Goal: Task Accomplishment & Management: Manage account settings

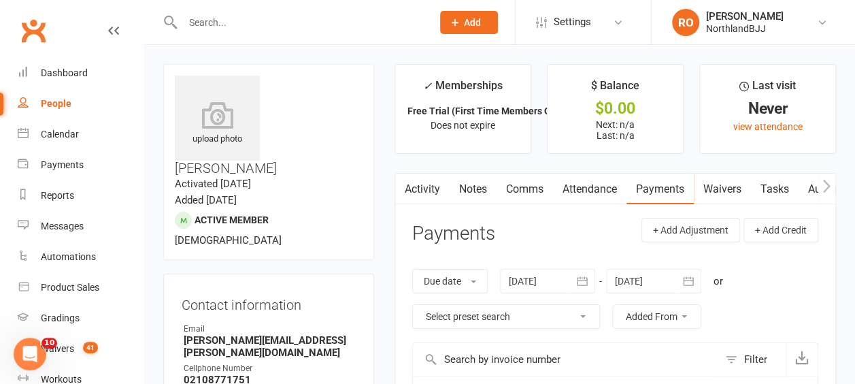
click at [246, 23] on input "text" at bounding box center [300, 22] width 244 height 19
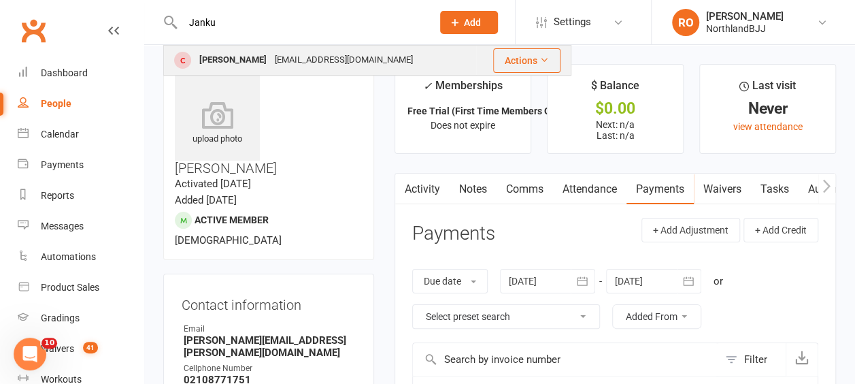
type input "Janku"
click at [221, 64] on div "[PERSON_NAME]" at bounding box center [233, 60] width 76 height 20
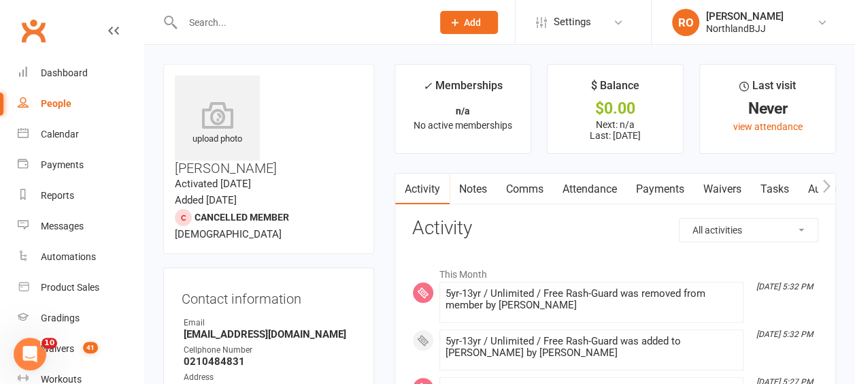
click at [480, 22] on span "Add" at bounding box center [472, 22] width 17 height 11
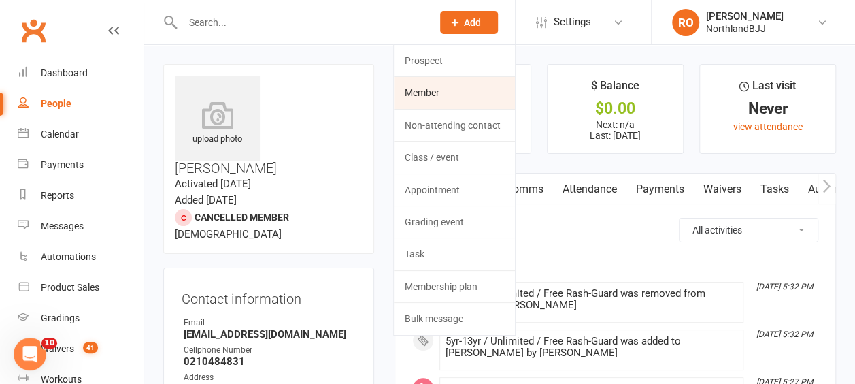
click at [440, 93] on link "Member" at bounding box center [454, 92] width 121 height 31
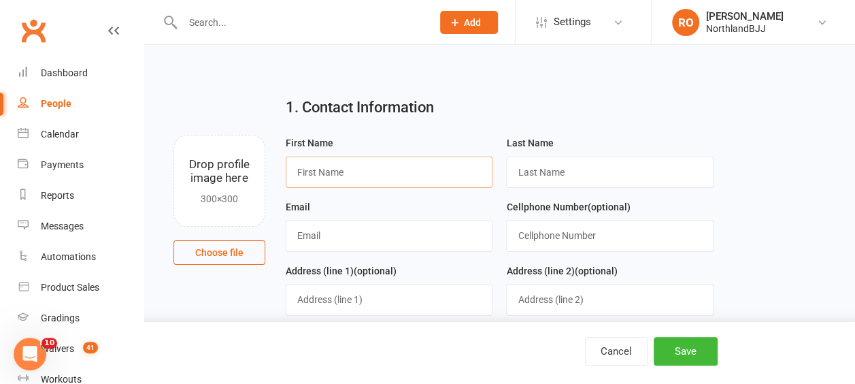
click at [381, 168] on input "text" at bounding box center [390, 172] width 208 height 31
click at [331, 169] on input "text" at bounding box center [390, 172] width 208 height 31
click at [570, 86] on div "1. Contact Information" at bounding box center [500, 110] width 448 height 49
click at [349, 167] on input "text" at bounding box center [390, 172] width 208 height 31
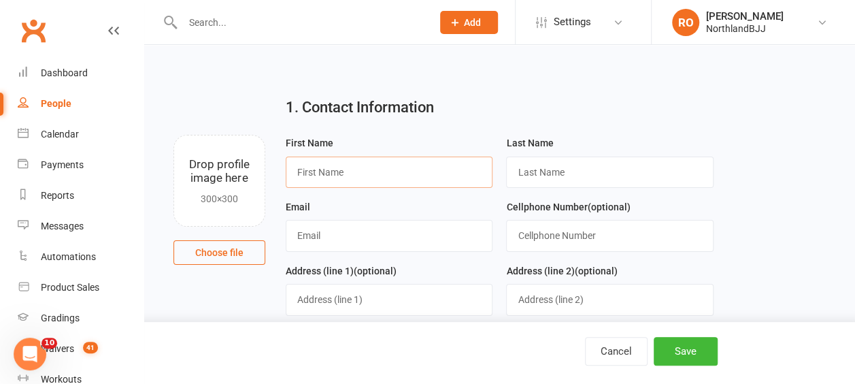
click at [349, 168] on input "text" at bounding box center [390, 172] width 208 height 31
click at [54, 105] on div "People" at bounding box center [56, 103] width 31 height 11
select select "100"
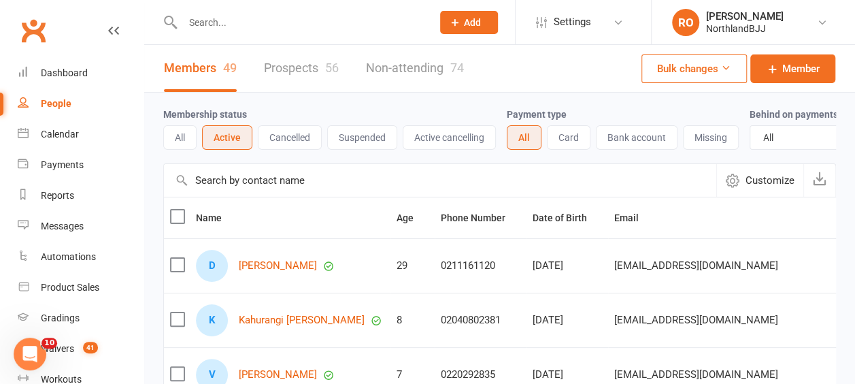
click at [239, 23] on input "text" at bounding box center [300, 22] width 244 height 19
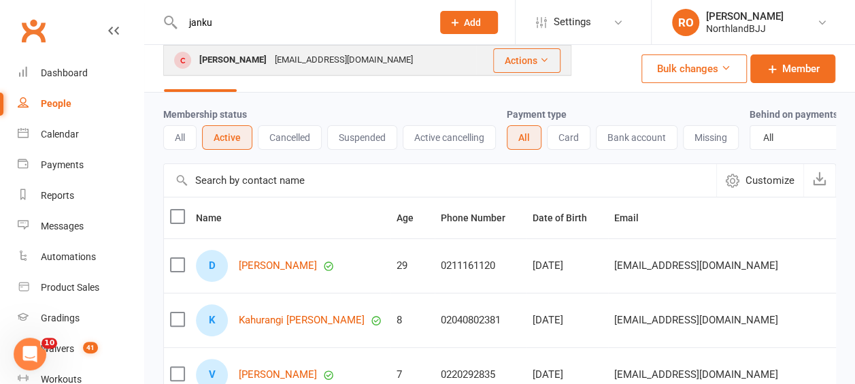
type input "janku"
click at [246, 59] on div "[PERSON_NAME]" at bounding box center [233, 60] width 76 height 20
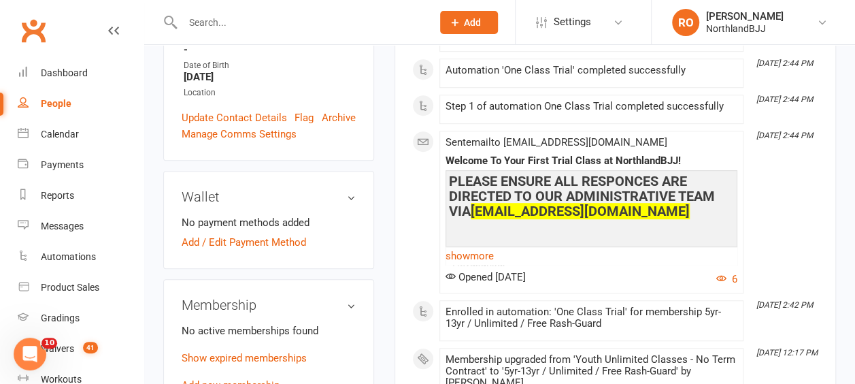
scroll to position [476, 0]
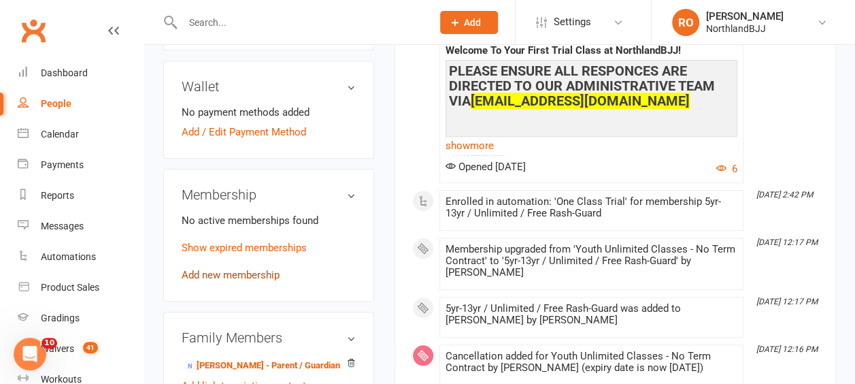
click at [212, 269] on link "Add new membership" at bounding box center [231, 275] width 98 height 12
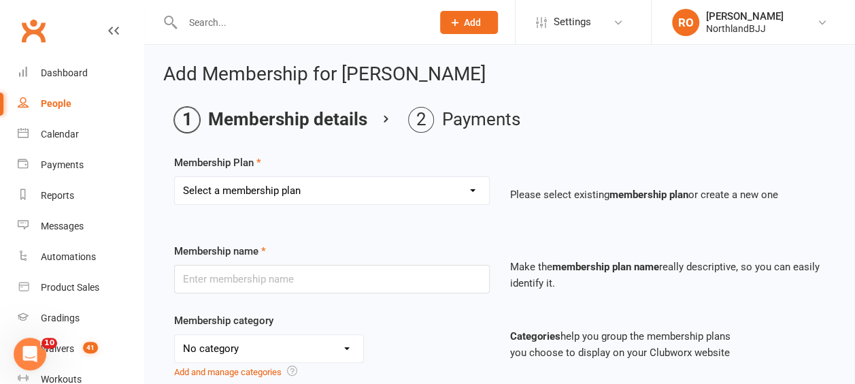
click at [474, 193] on select "Select a membership plan Create new Membership Plan Northland BJJ Sub Series Ch…" at bounding box center [332, 190] width 314 height 27
select select "4"
click at [175, 177] on select "Select a membership plan Create new Membership Plan Northland BJJ Sub Series Ch…" at bounding box center [332, 190] width 314 height 27
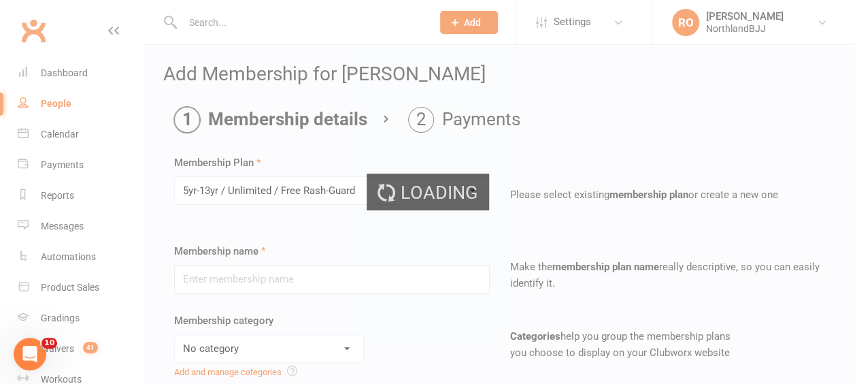
type input "5yr-13yr / Unlimited / Free Rash-Guard"
select select "14"
type input "0"
select select "2"
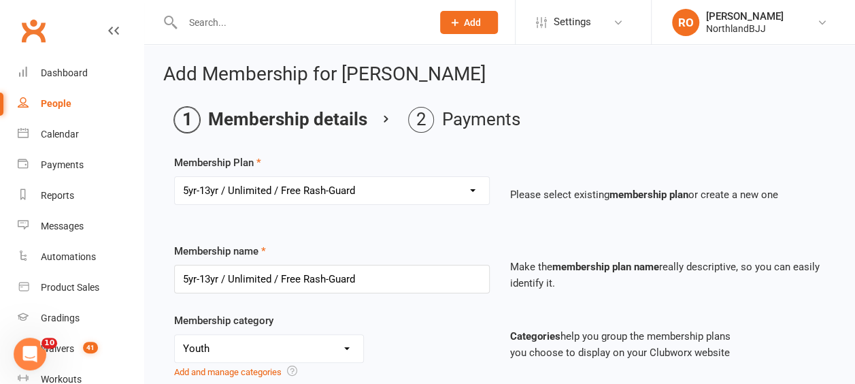
type input "[DATE]"
click at [225, 18] on input "text" at bounding box center [300, 22] width 244 height 19
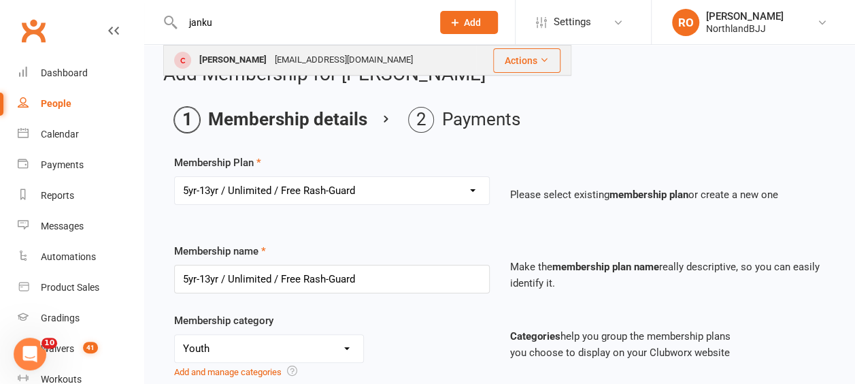
type input "janku"
click at [246, 63] on div "[PERSON_NAME]" at bounding box center [233, 60] width 76 height 20
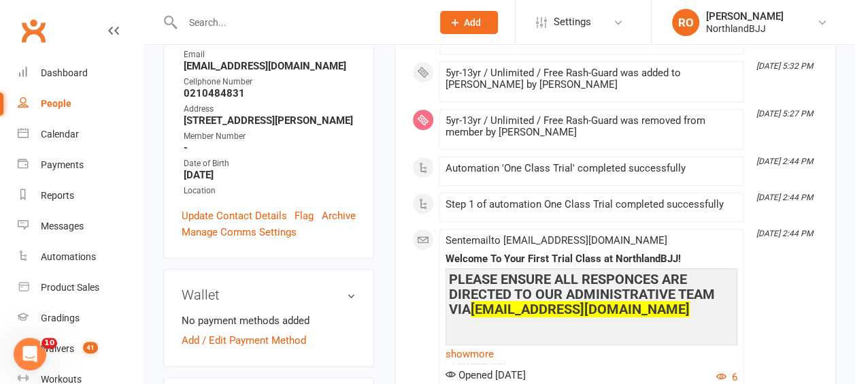
scroll to position [408, 0]
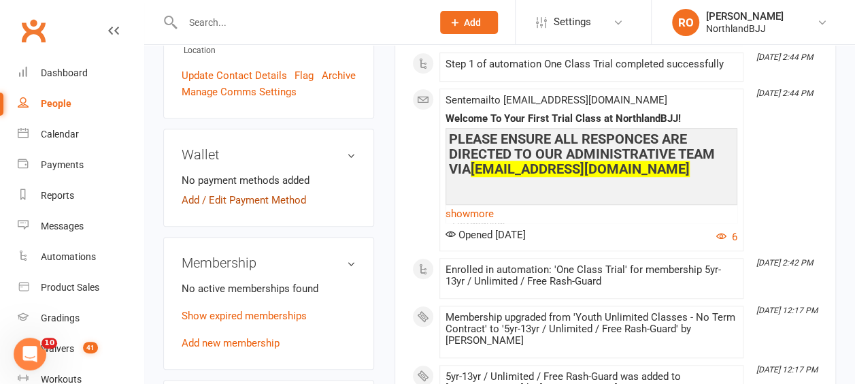
click at [199, 192] on link "Add / Edit Payment Method" at bounding box center [244, 200] width 125 height 16
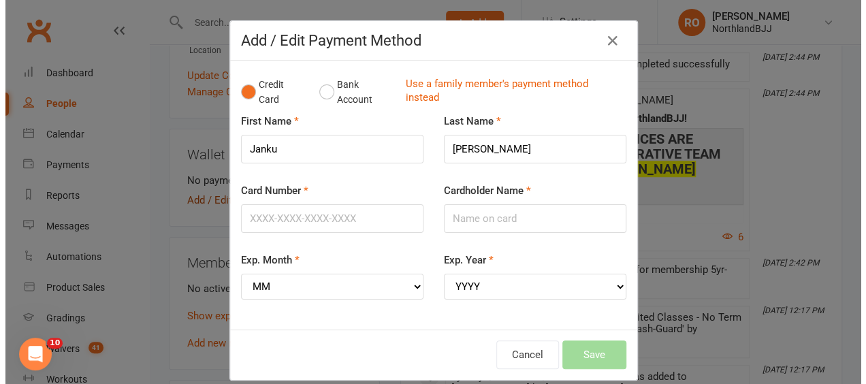
scroll to position [410, 0]
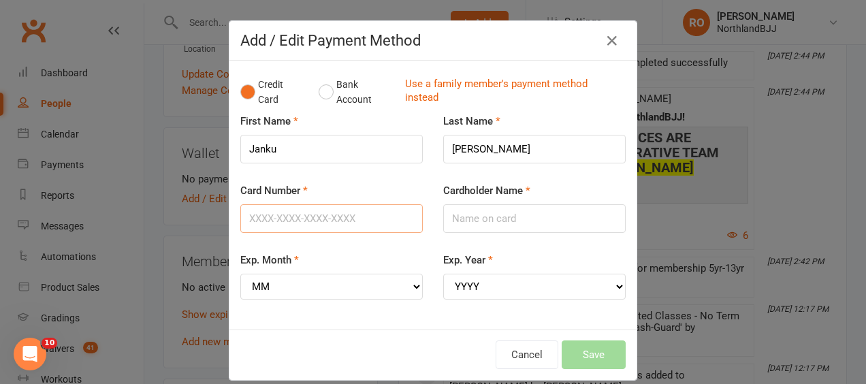
click at [307, 218] on input "Card Number" at bounding box center [331, 218] width 182 height 29
type input "[CREDIT_CARD_NUMBER]"
click at [504, 217] on input "Cardholder Name" at bounding box center [534, 218] width 182 height 29
type input "[PERSON_NAME]"
click at [302, 287] on select "MM 01 02 03 04 05 06 07 08 09 10 11 12" at bounding box center [331, 287] width 182 height 26
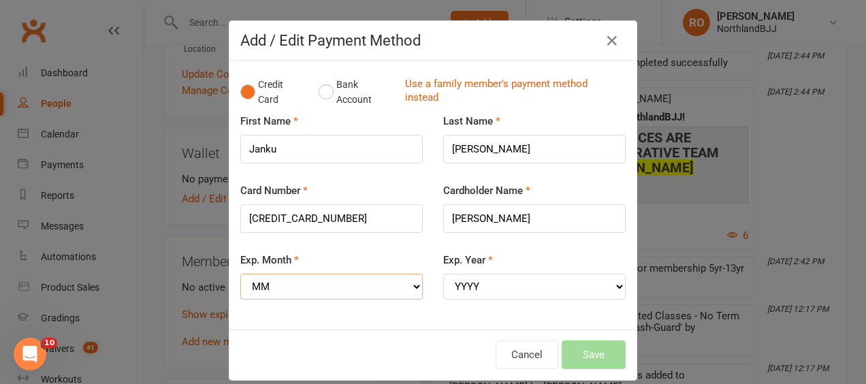
select select "08"
click at [240, 274] on select "MM 01 02 03 04 05 06 07 08 09 10 11 12" at bounding box center [331, 287] width 182 height 26
click at [358, 286] on select "MM 01 02 03 04 05 06 07 08 09 10 11 12" at bounding box center [331, 287] width 182 height 26
click at [391, 325] on div "Credit Card Bank Account Use a family member's payment method instead First Nam…" at bounding box center [432, 195] width 407 height 269
click at [318, 286] on select "MM 01 02 03 04 05 06 07 08 09 10 11 12" at bounding box center [331, 287] width 182 height 26
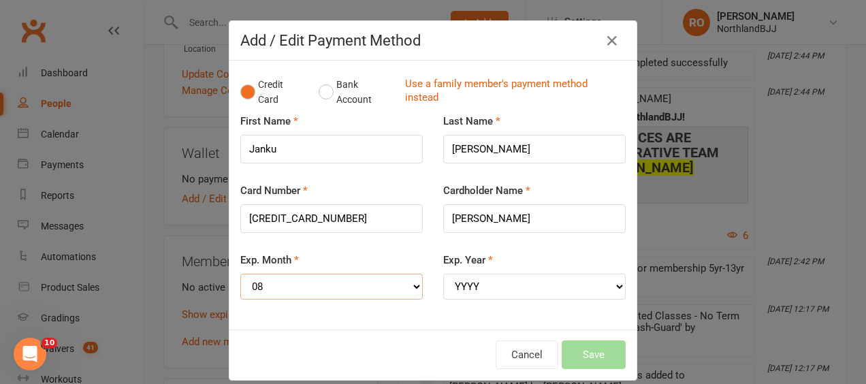
click at [318, 286] on select "MM 01 02 03 04 05 06 07 08 09 10 11 12" at bounding box center [331, 287] width 182 height 26
click at [527, 283] on select "YYYY 2025 2026 2027 2028 2029 2030 2031 2032 2033 2034" at bounding box center [534, 287] width 182 height 26
select select "2028"
click at [443, 274] on select "YYYY 2025 2026 2027 2028 2029 2030 2031 2032 2033 2034" at bounding box center [534, 287] width 182 height 26
click at [592, 358] on button "Save" at bounding box center [593, 354] width 64 height 29
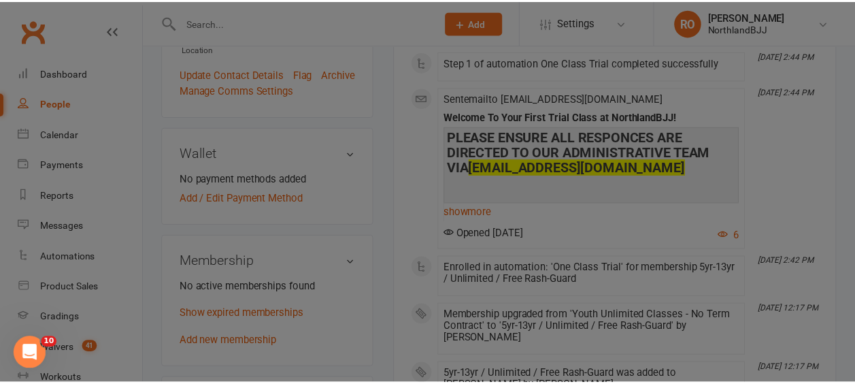
scroll to position [408, 0]
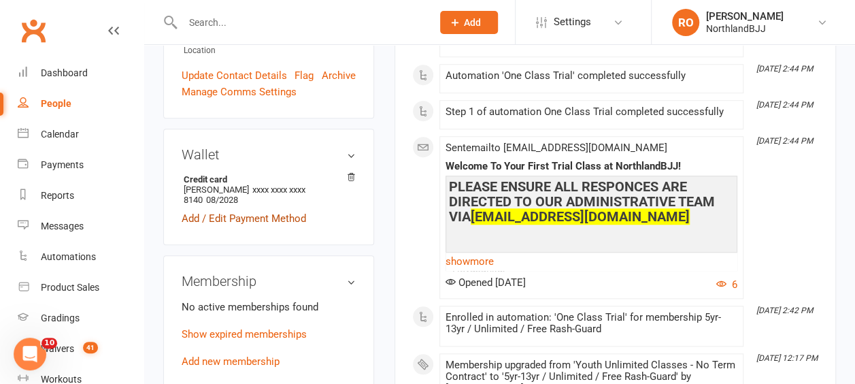
click at [256, 210] on link "Add / Edit Payment Method" at bounding box center [244, 218] width 125 height 16
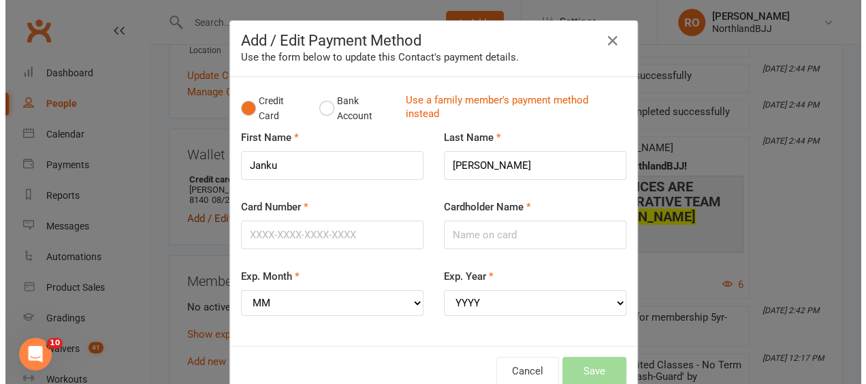
scroll to position [410, 0]
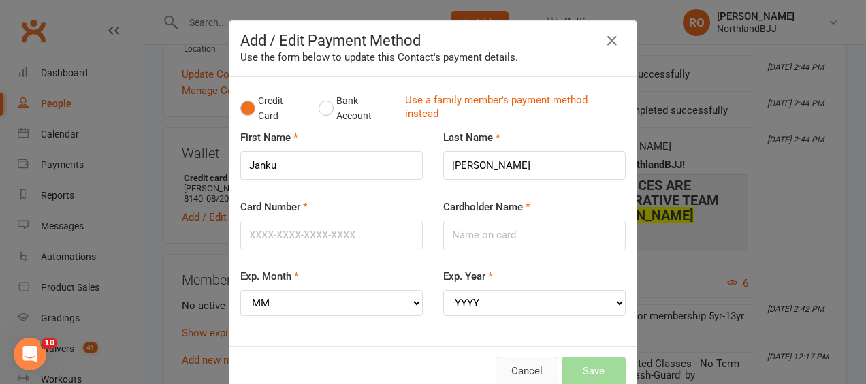
click at [524, 374] on button "Cancel" at bounding box center [526, 371] width 63 height 29
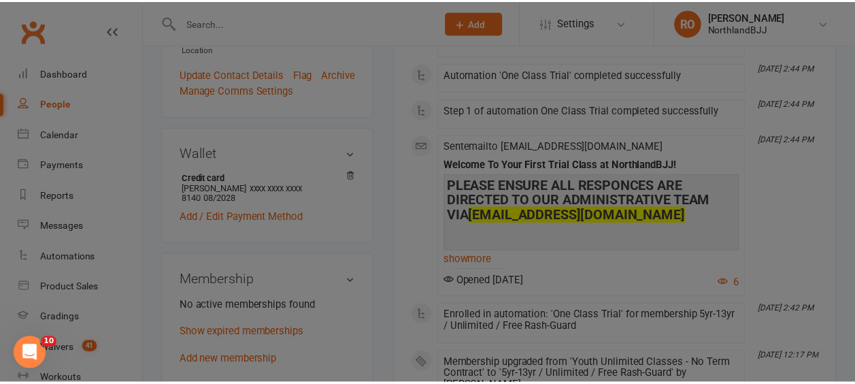
scroll to position [408, 0]
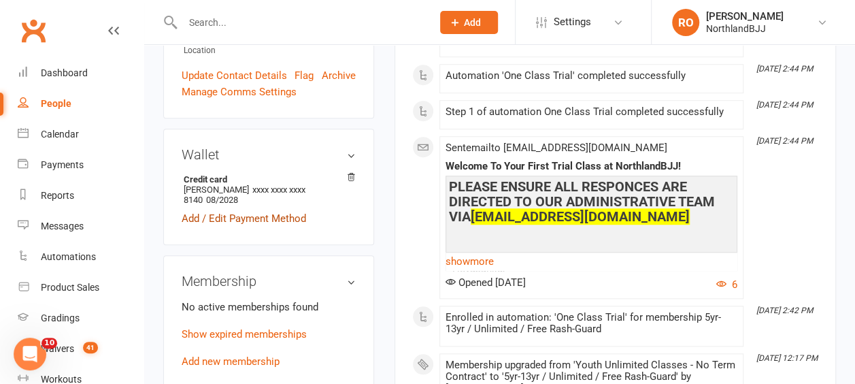
click at [257, 210] on link "Add / Edit Payment Method" at bounding box center [244, 218] width 125 height 16
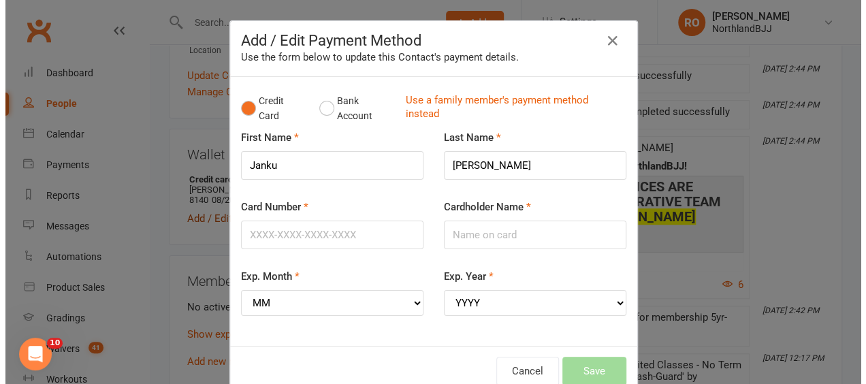
scroll to position [410, 0]
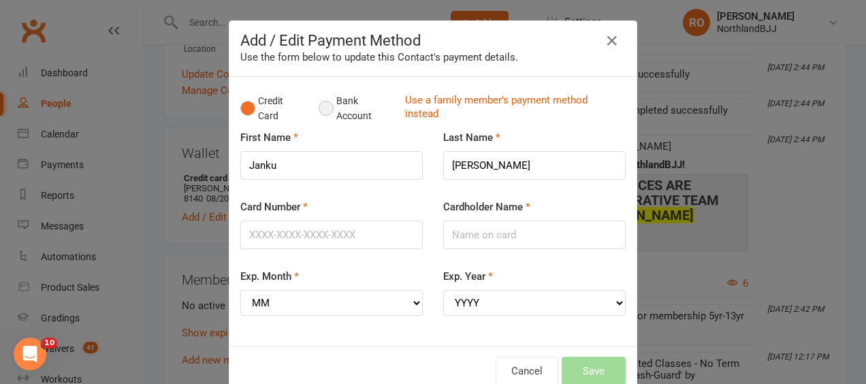
click at [318, 105] on button "Bank Account" at bounding box center [356, 109] width 76 height 42
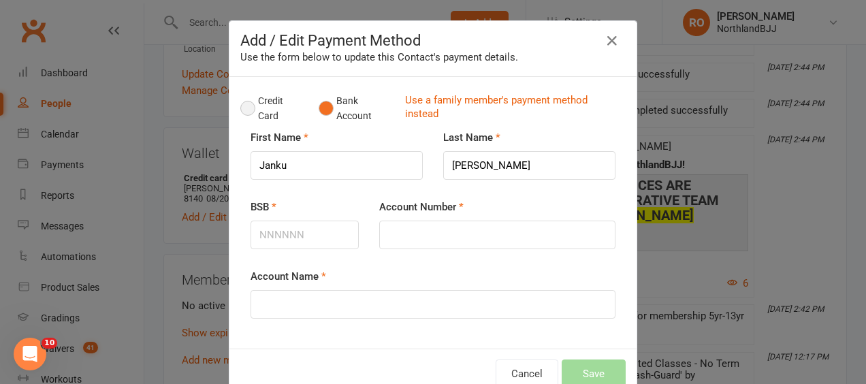
click at [244, 108] on button "Credit Card" at bounding box center [272, 109] width 64 height 42
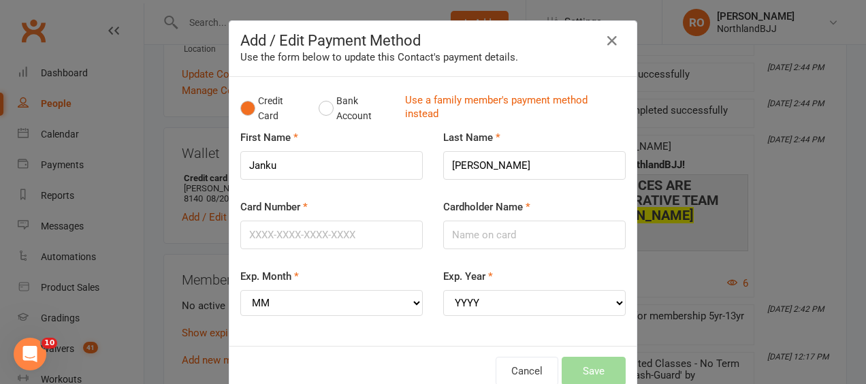
scroll to position [30, 0]
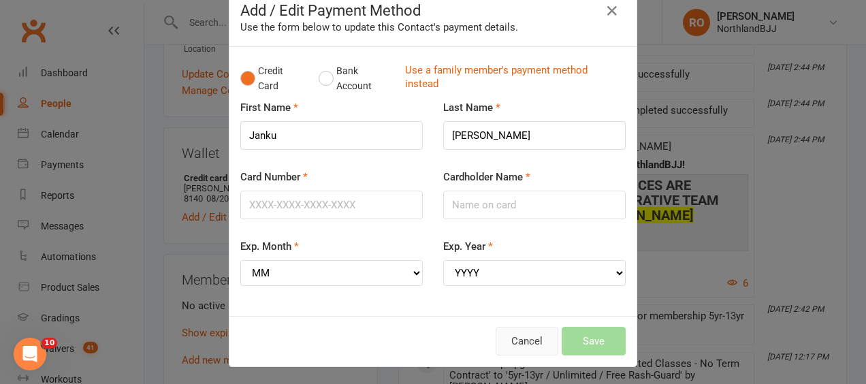
click at [524, 338] on button "Cancel" at bounding box center [526, 341] width 63 height 29
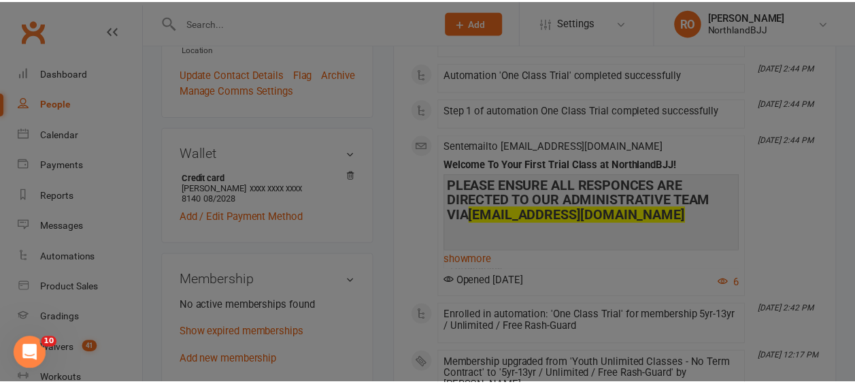
scroll to position [408, 0]
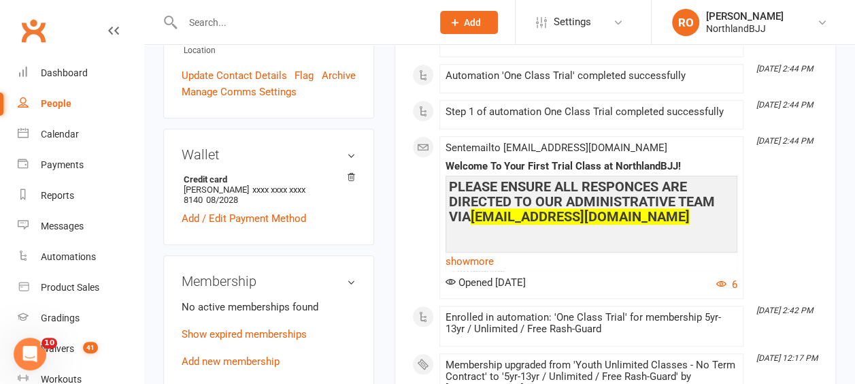
click at [351, 147] on h3 "Wallet" at bounding box center [269, 154] width 174 height 15
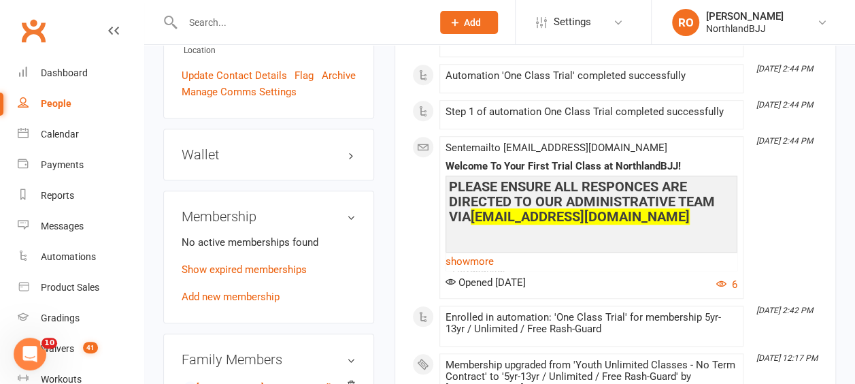
click at [351, 147] on h3 "Wallet" at bounding box center [269, 154] width 174 height 15
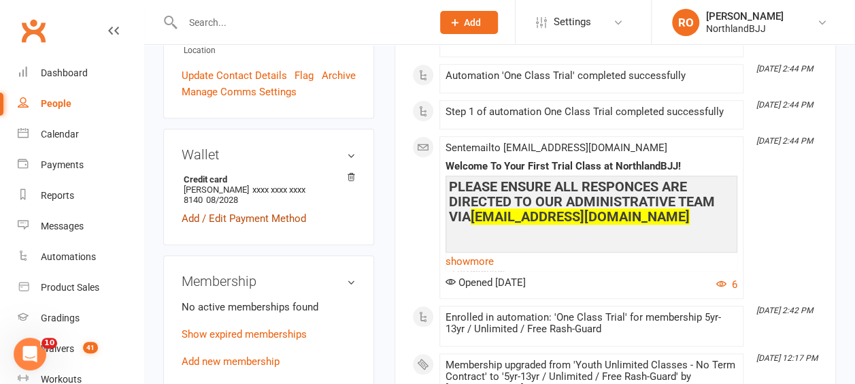
click at [246, 210] on link "Add / Edit Payment Method" at bounding box center [244, 218] width 125 height 16
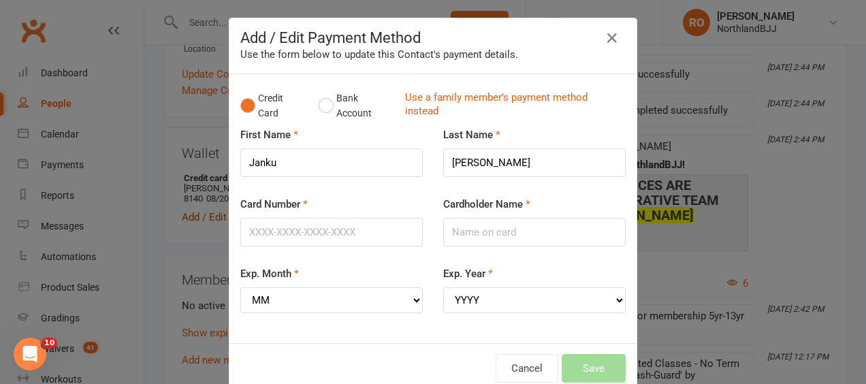
scroll to position [0, 0]
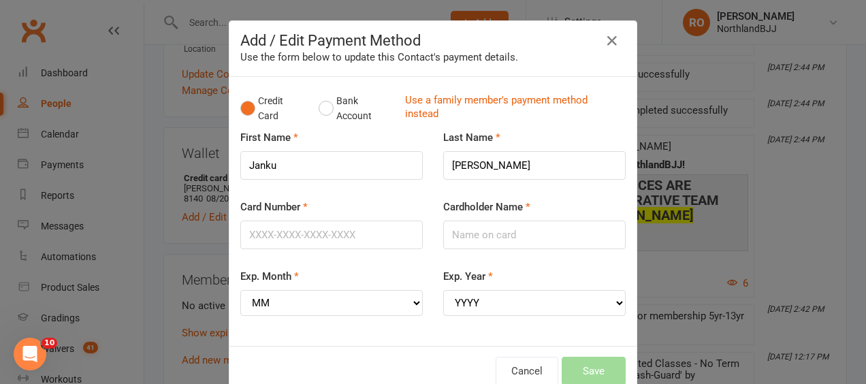
click at [708, 53] on div "Add / Edit Payment Method Use the form below to update this Contact's payment d…" at bounding box center [433, 192] width 866 height 384
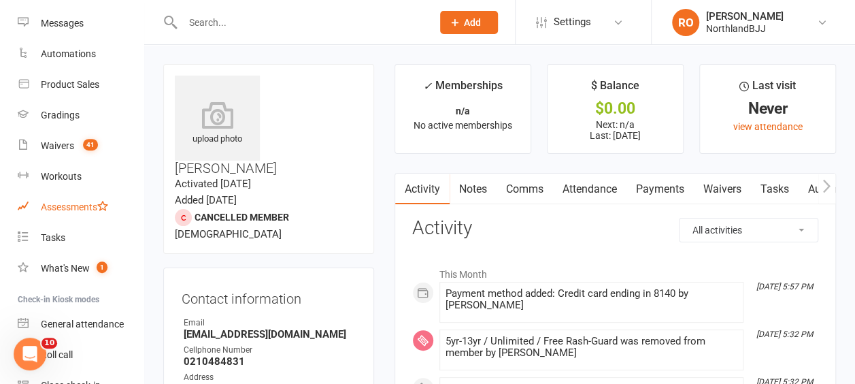
scroll to position [204, 0]
click at [69, 144] on div "Waivers" at bounding box center [57, 144] width 33 height 11
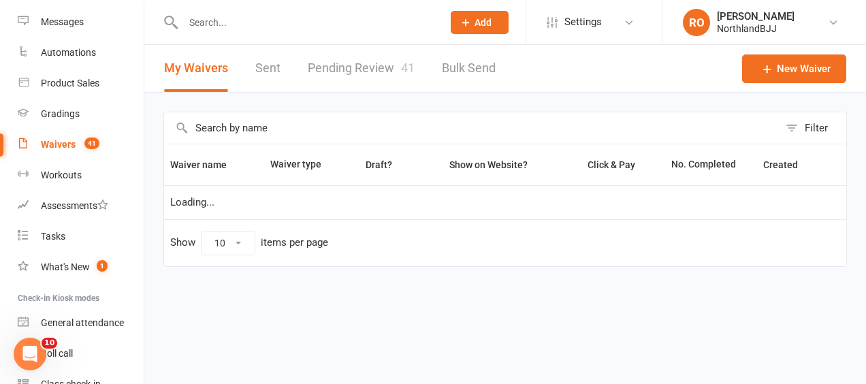
select select "25"
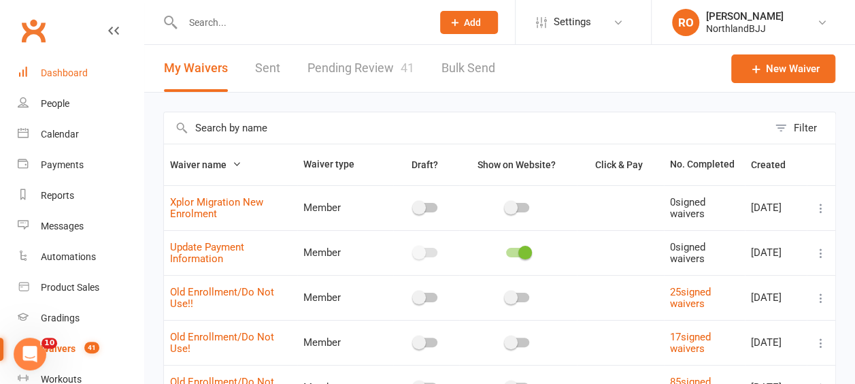
click at [53, 80] on link "Dashboard" at bounding box center [81, 73] width 126 height 31
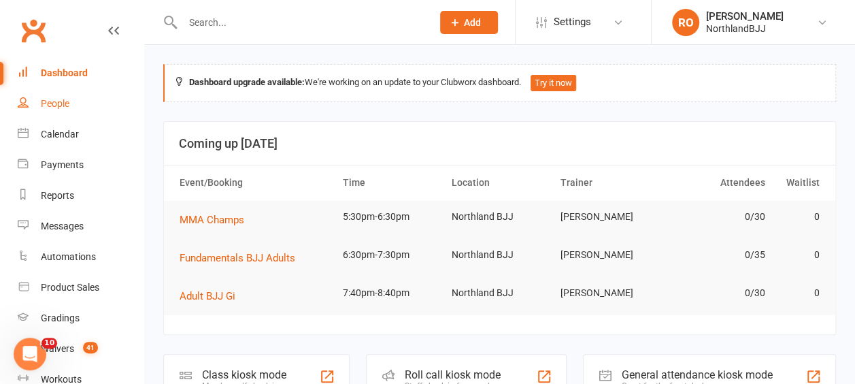
click at [54, 103] on div "People" at bounding box center [55, 103] width 29 height 11
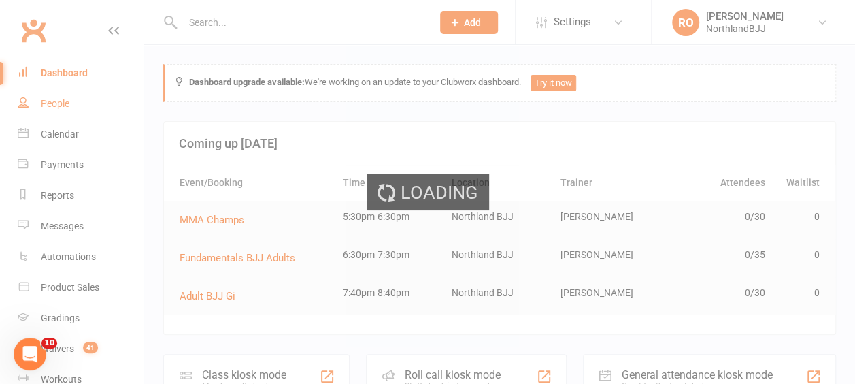
select select "100"
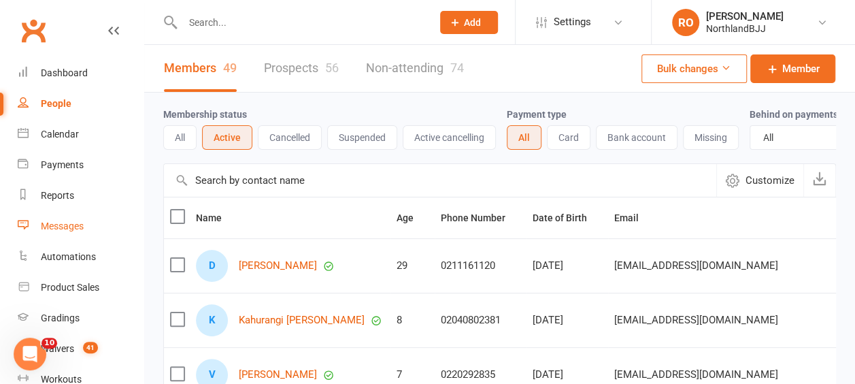
scroll to position [204, 0]
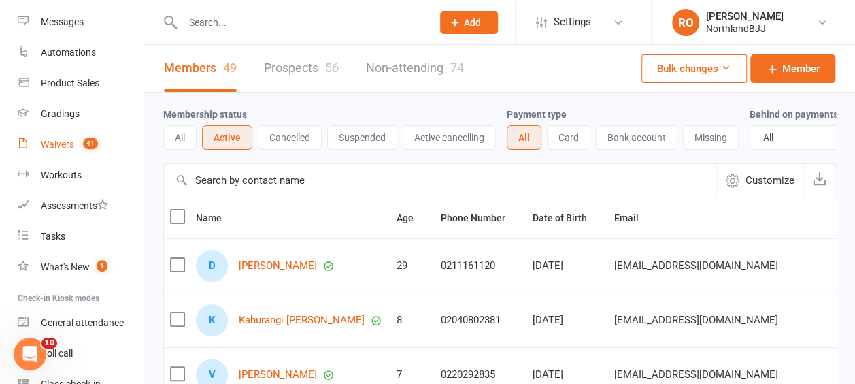
click at [65, 144] on div "Waivers" at bounding box center [57, 144] width 33 height 11
select select "25"
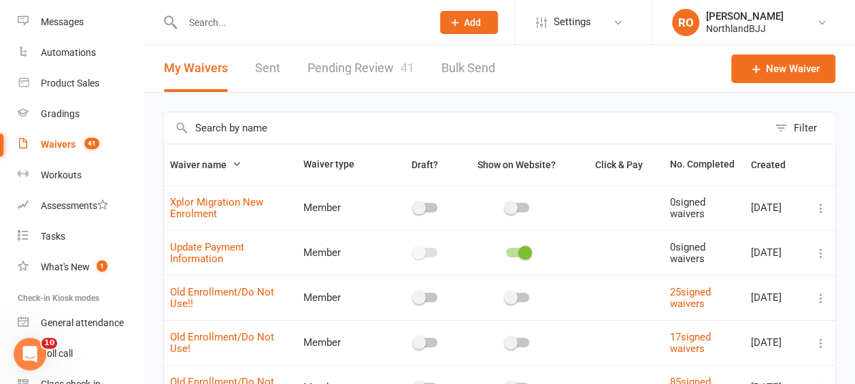
click at [339, 67] on link "Pending Review 41" at bounding box center [361, 68] width 107 height 47
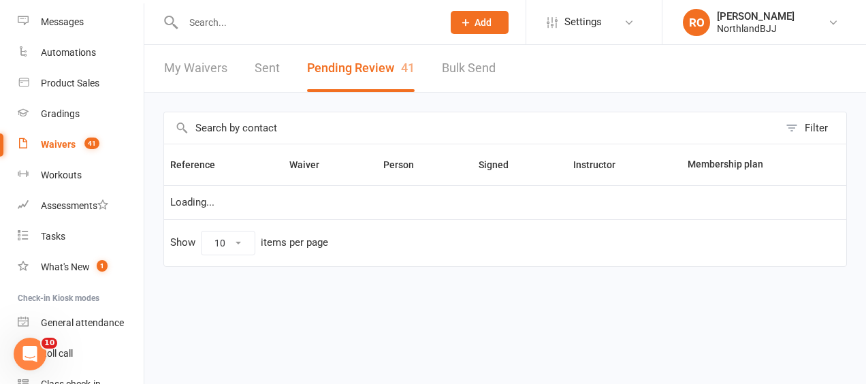
select select "100"
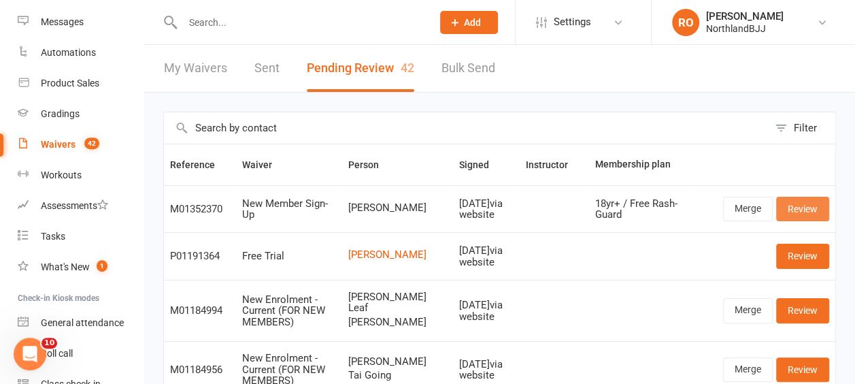
click at [808, 212] on link "Review" at bounding box center [802, 209] width 53 height 24
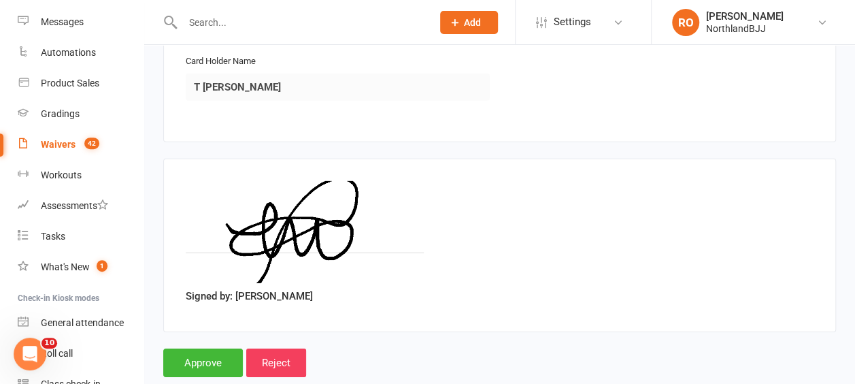
scroll to position [2031, 0]
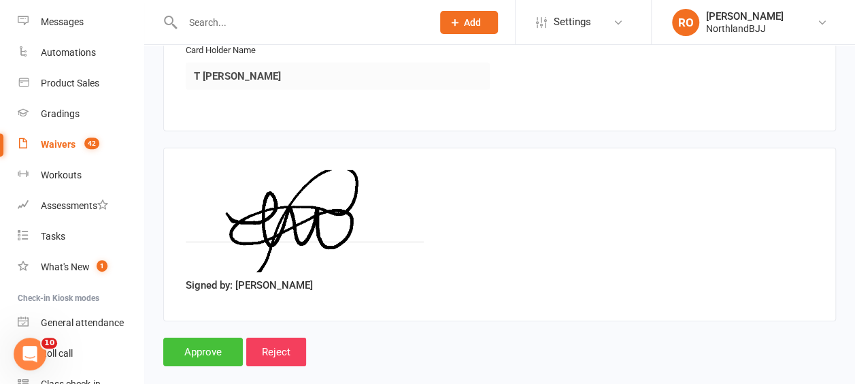
click at [191, 338] on input "Approve" at bounding box center [203, 352] width 80 height 29
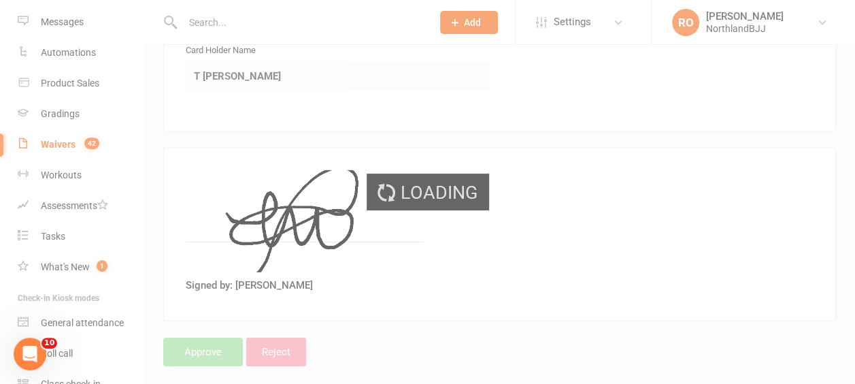
select select "100"
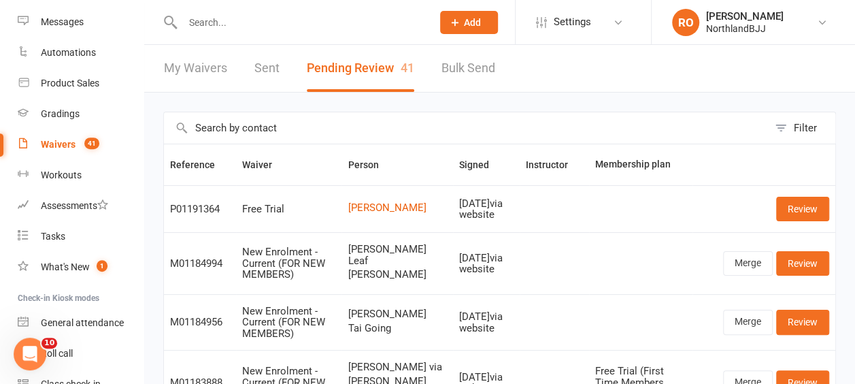
click at [299, 129] on input "text" at bounding box center [466, 127] width 604 height 31
click at [312, 131] on input "text" at bounding box center [466, 127] width 604 height 31
click at [808, 215] on link "Review" at bounding box center [802, 209] width 53 height 24
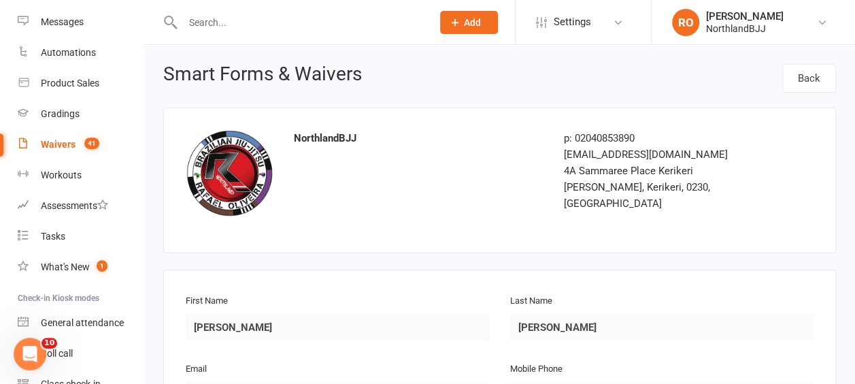
click at [223, 27] on input "text" at bounding box center [300, 22] width 244 height 19
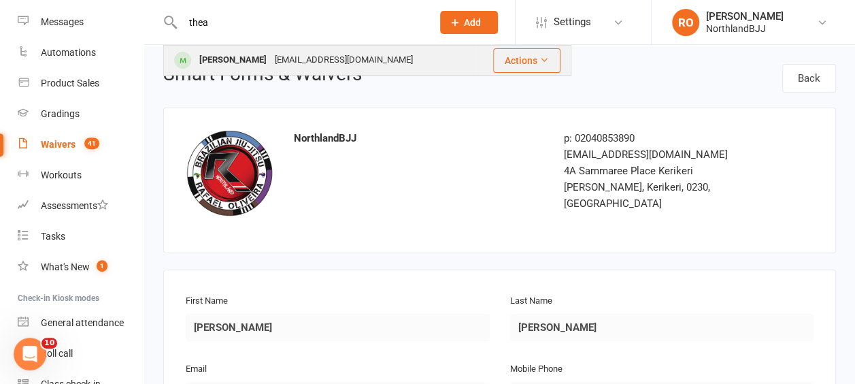
type input "thea"
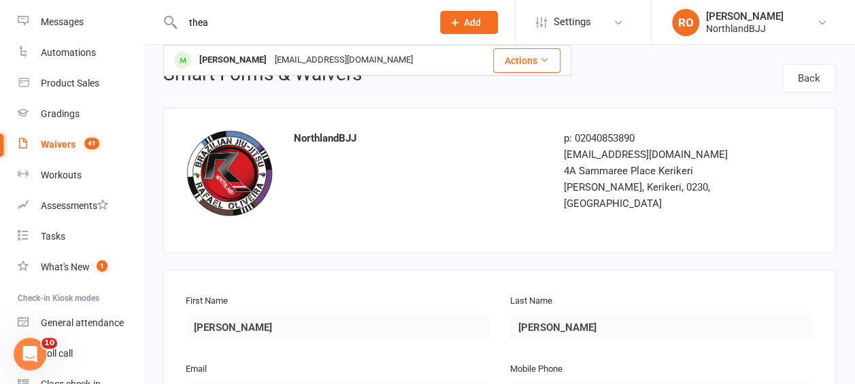
click at [242, 59] on div "[PERSON_NAME]" at bounding box center [233, 60] width 76 height 20
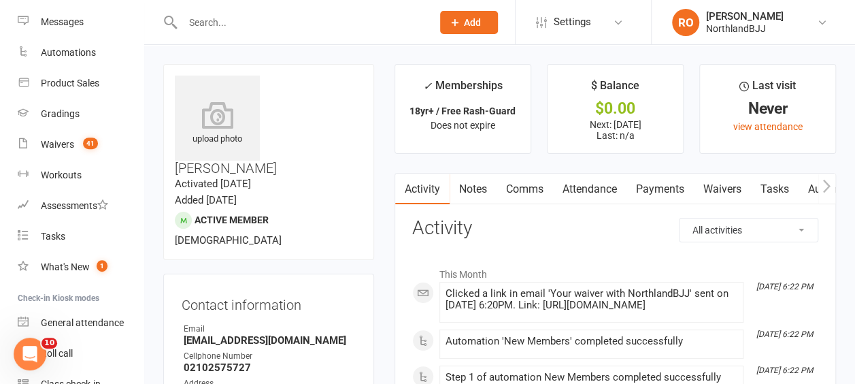
click at [666, 186] on link "Payments" at bounding box center [660, 189] width 67 height 31
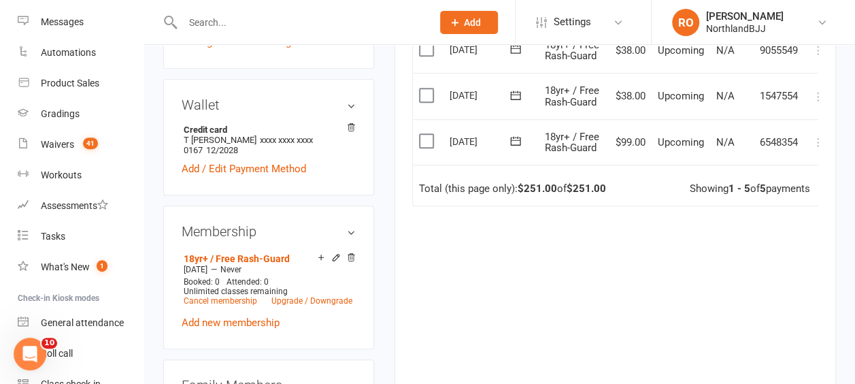
scroll to position [340, 0]
